Goal: Transaction & Acquisition: Purchase product/service

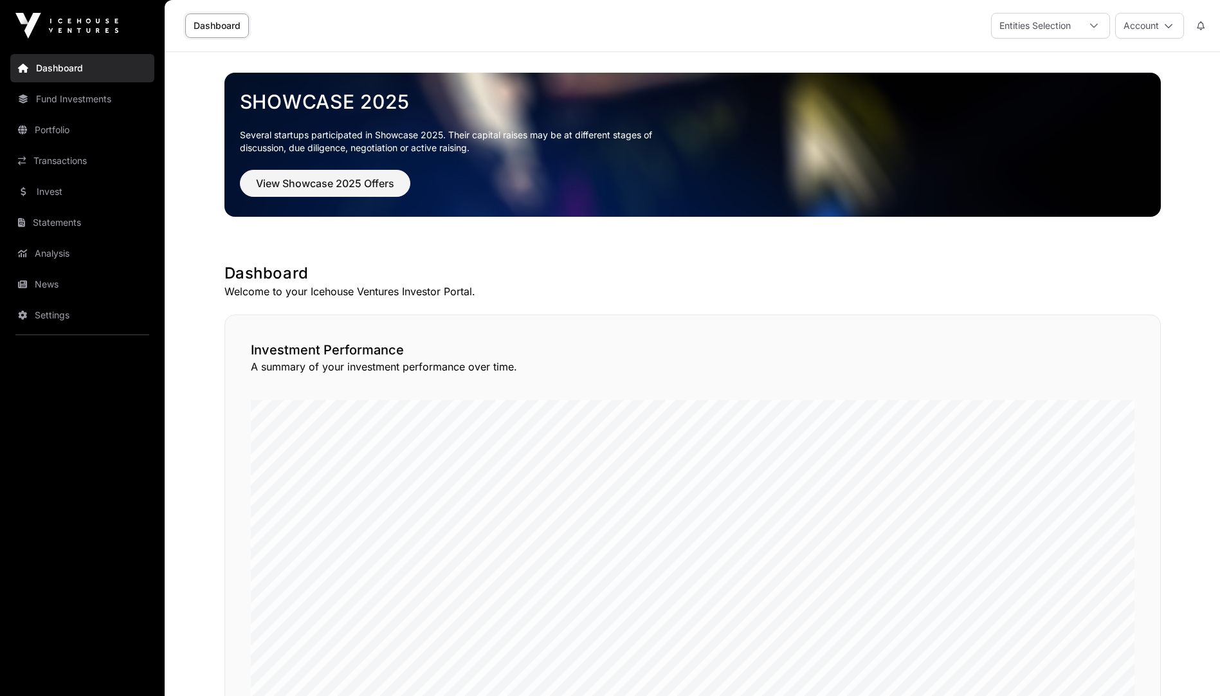
click at [1152, 29] on button "Account" at bounding box center [1149, 26] width 69 height 26
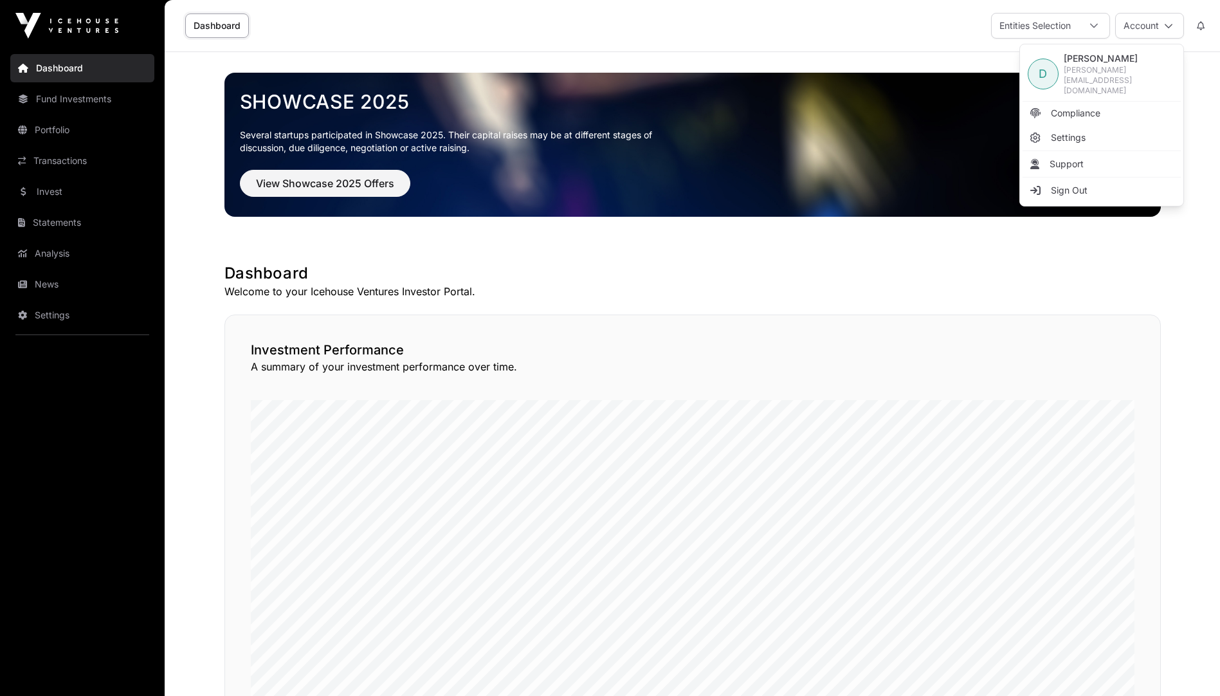
click at [875, 46] on div "Dashboard Entities Selection Account" at bounding box center [692, 25] width 1040 height 51
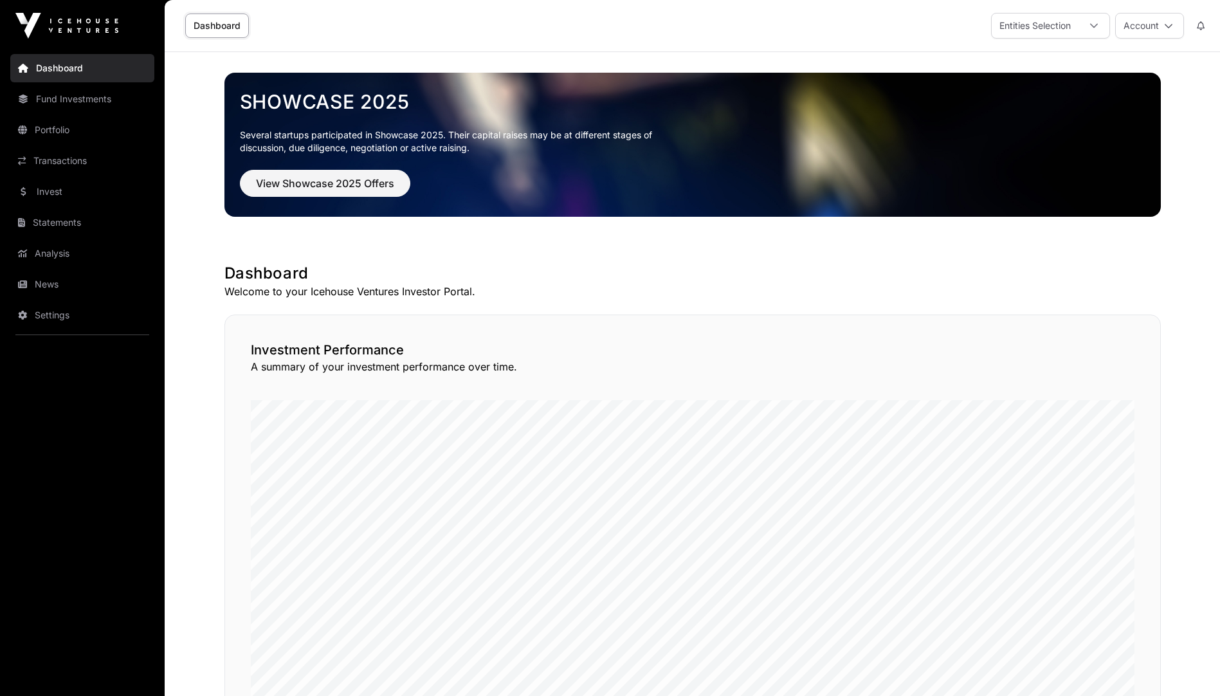
click at [78, 104] on link "Fund Investments" at bounding box center [82, 99] width 144 height 28
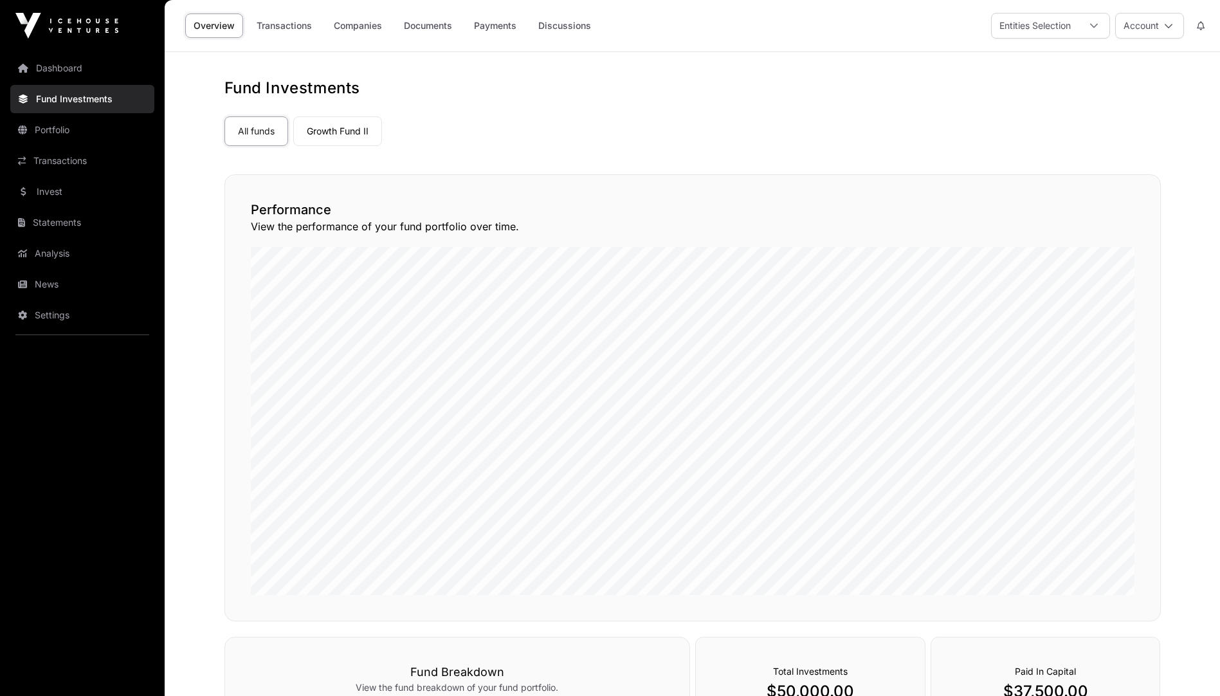
click at [44, 129] on link "Portfolio" at bounding box center [82, 130] width 144 height 28
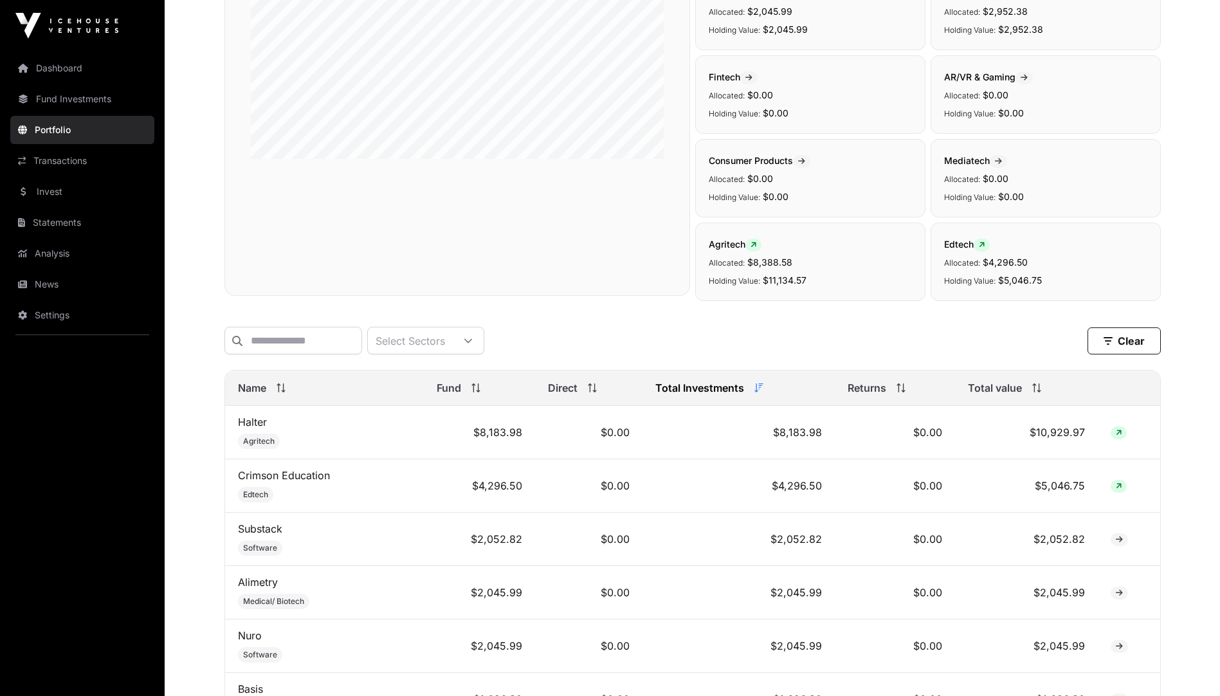
scroll to position [135, 0]
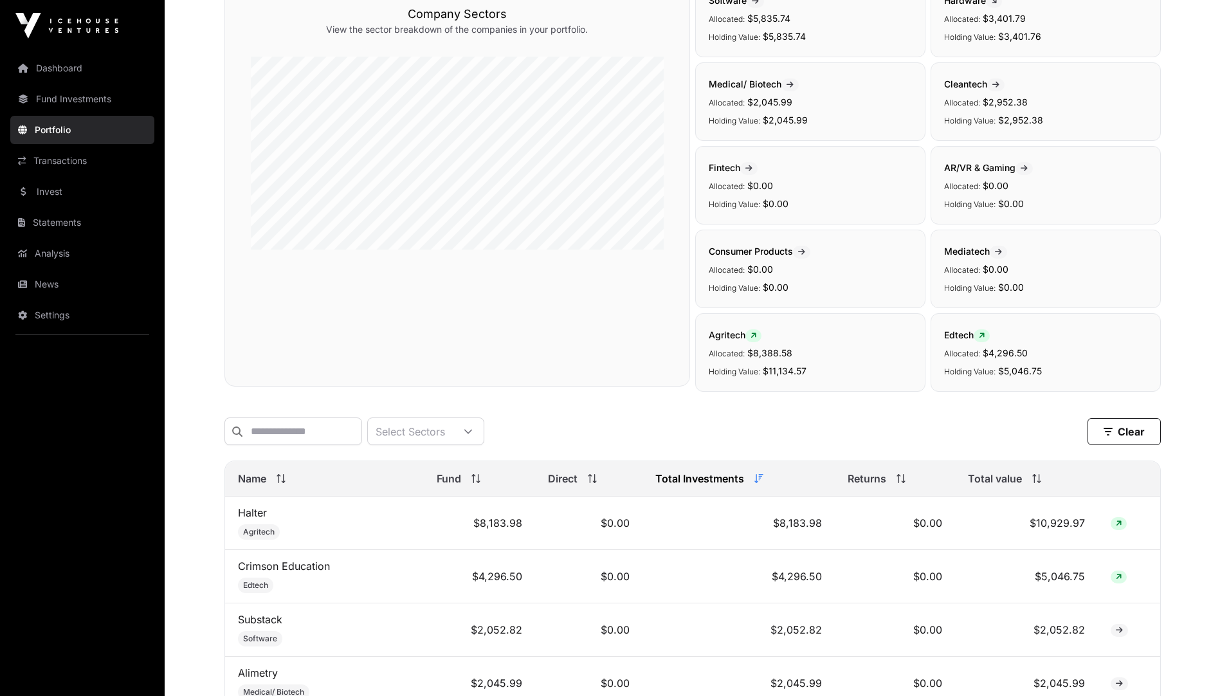
click at [62, 162] on link "Transactions" at bounding box center [82, 161] width 144 height 28
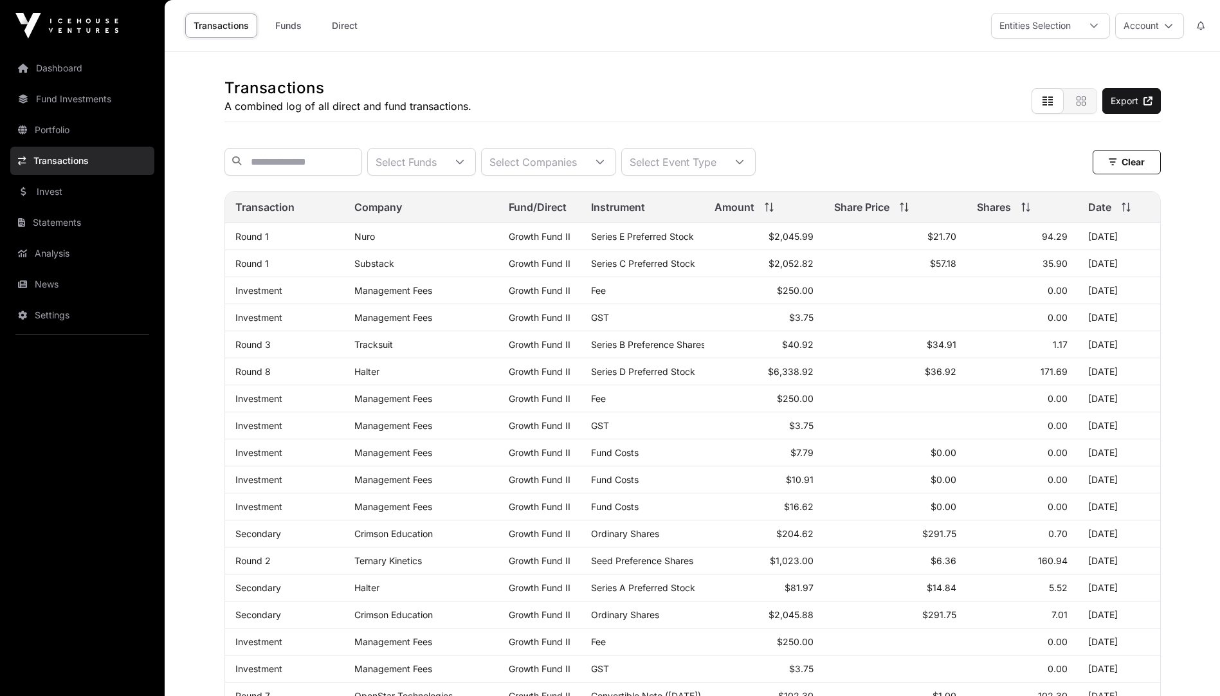
click at [44, 190] on link "Invest" at bounding box center [82, 192] width 144 height 28
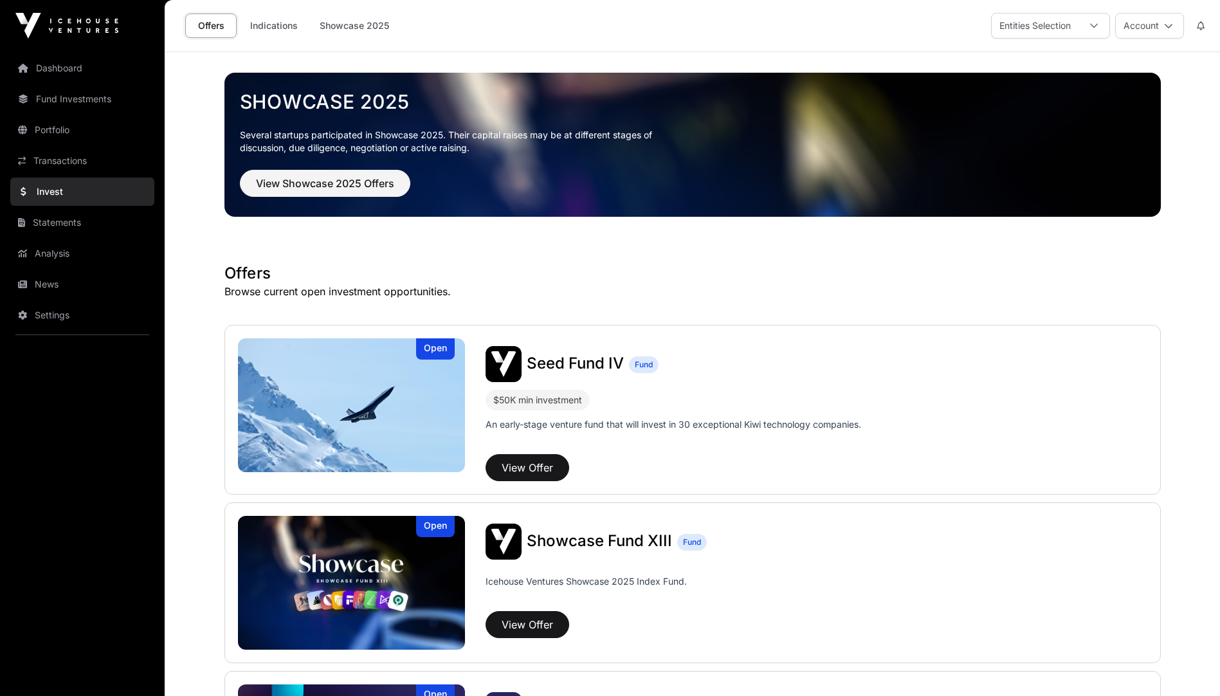
click at [271, 29] on link "Indications" at bounding box center [274, 26] width 64 height 24
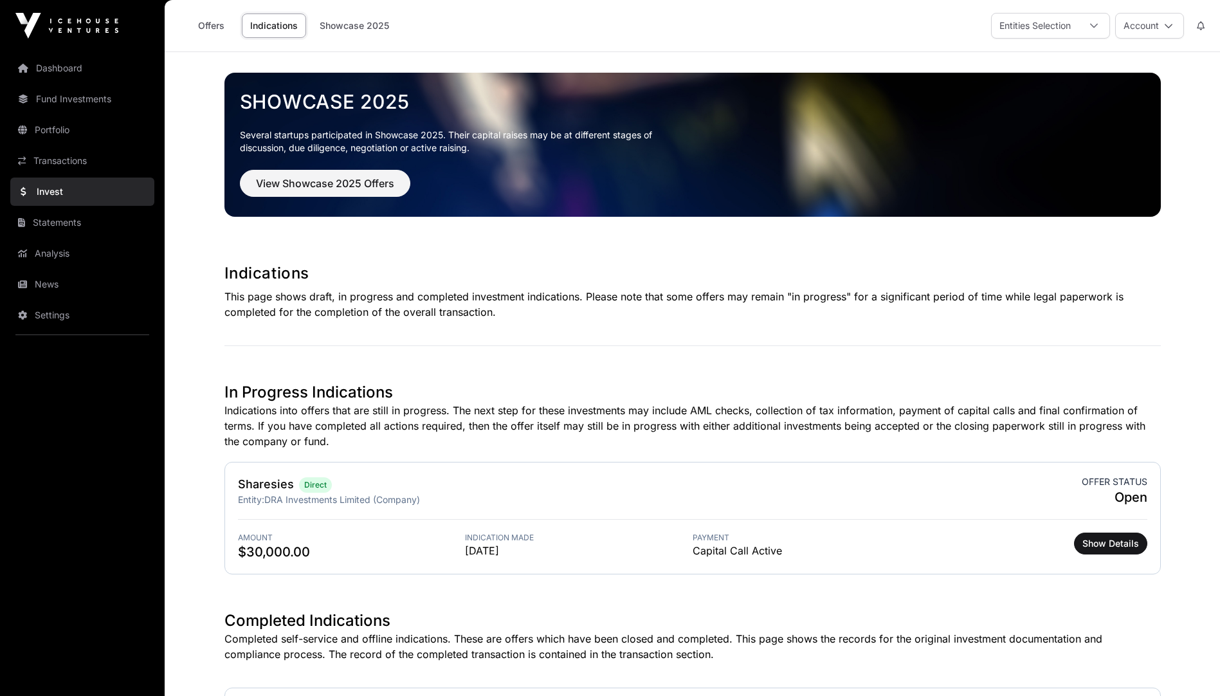
click at [348, 28] on link "Showcase 2025" at bounding box center [354, 26] width 86 height 24
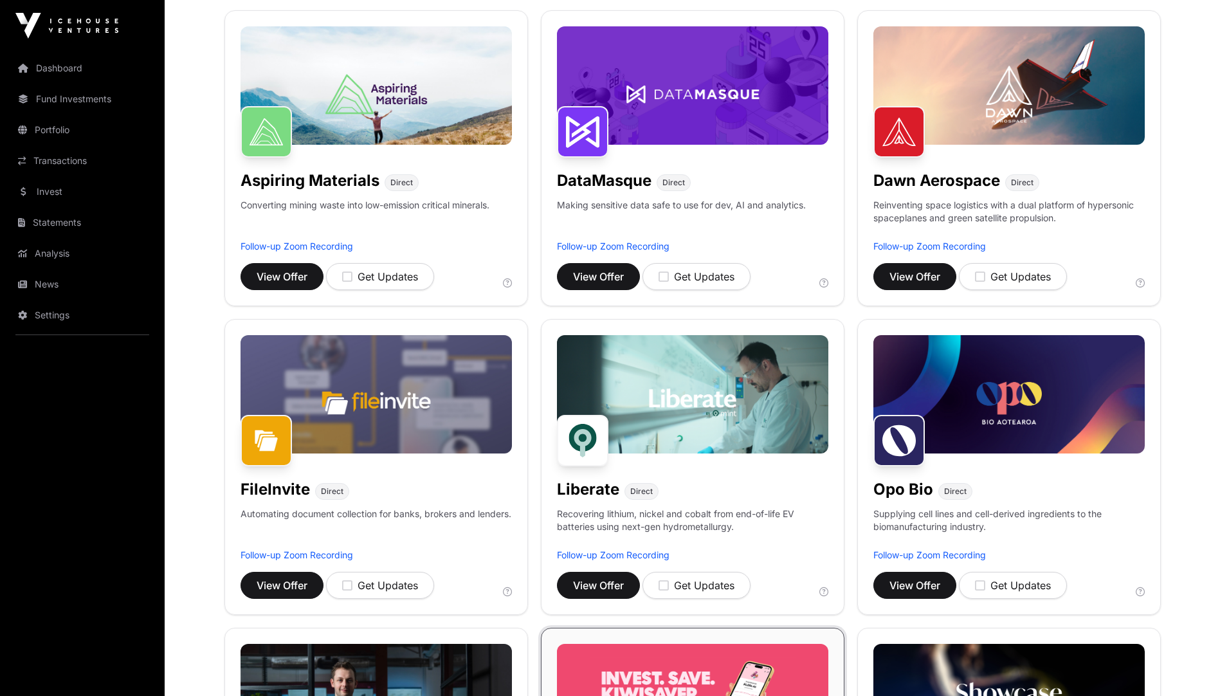
scroll to position [257, 0]
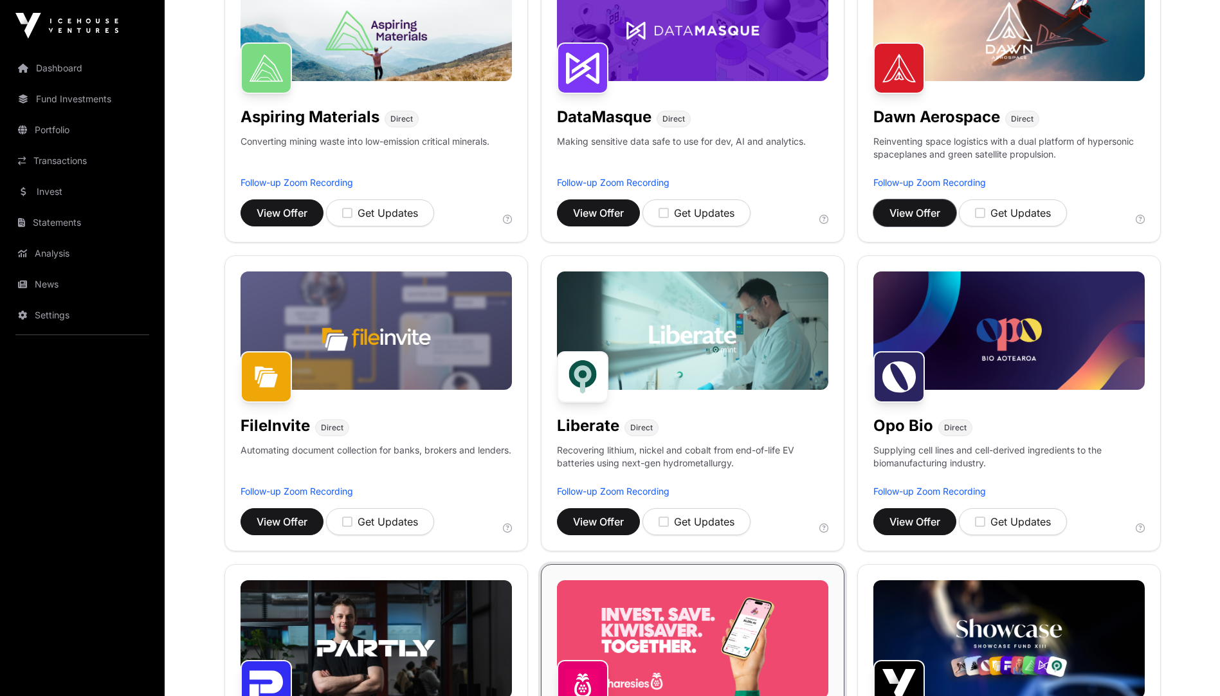
click at [920, 209] on span "View Offer" at bounding box center [915, 212] width 51 height 15
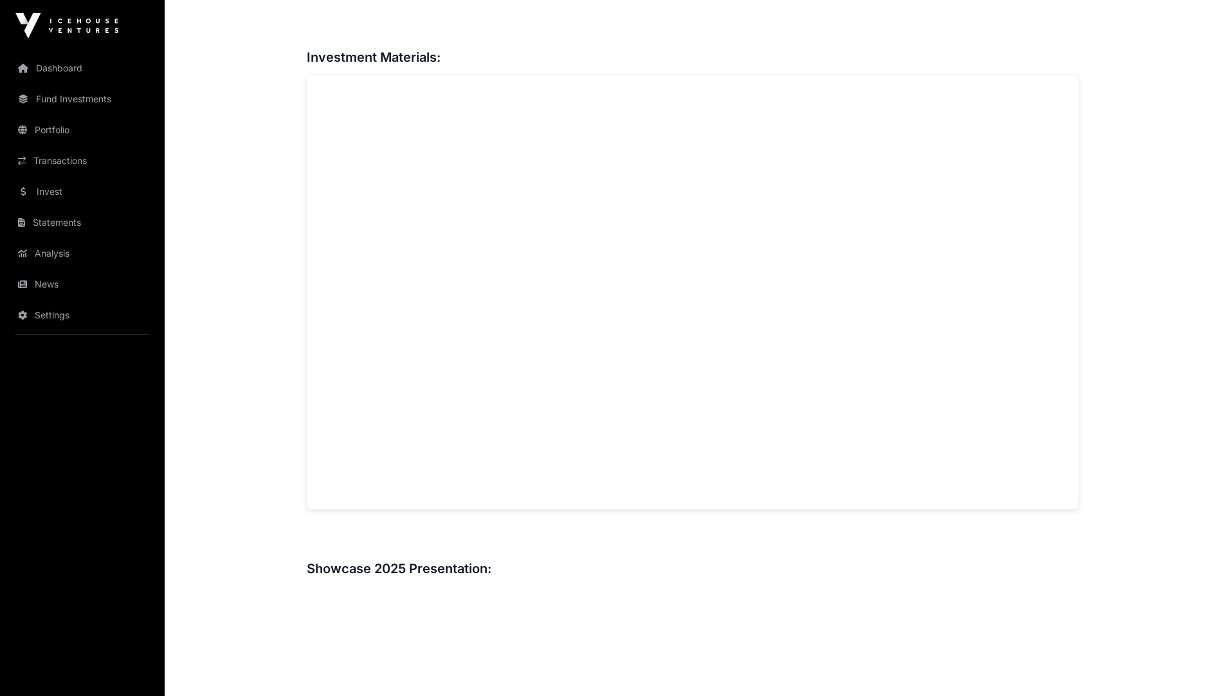
scroll to position [998, 0]
